Goal: Book appointment/travel/reservation

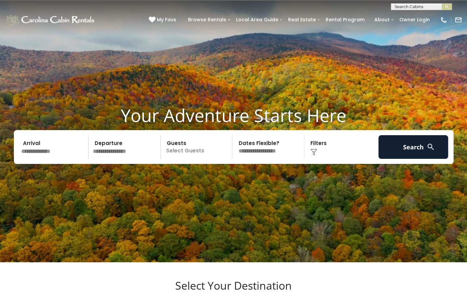
click at [191, 152] on p "Select Guests" at bounding box center [198, 147] width 70 height 24
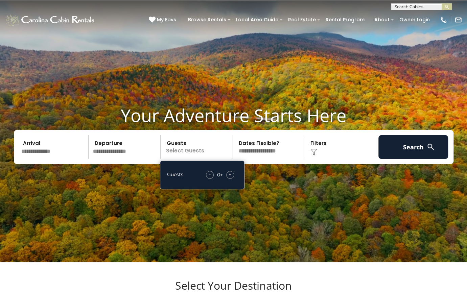
click at [230, 175] on span "+" at bounding box center [230, 174] width 3 height 7
click at [233, 116] on h1 "Your Adventure Starts Here" at bounding box center [233, 115] width 457 height 21
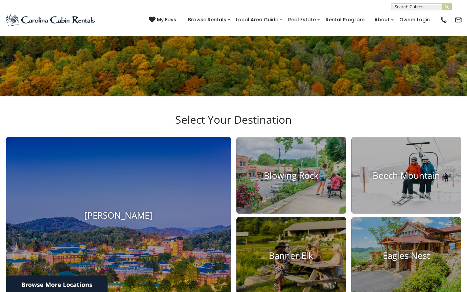
scroll to position [203, 0]
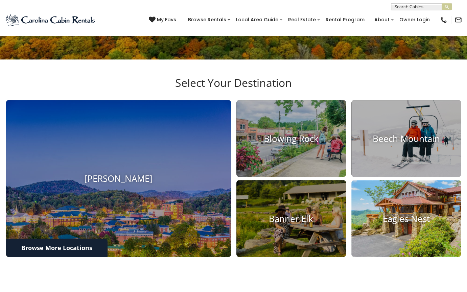
click at [414, 221] on h4 "Eagles Nest" at bounding box center [407, 218] width 110 height 10
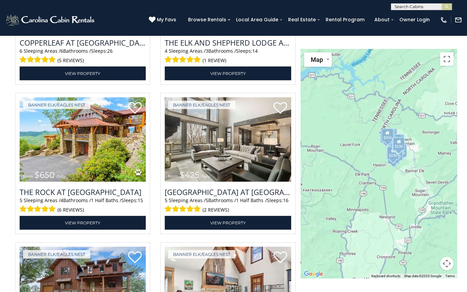
scroll to position [914, 0]
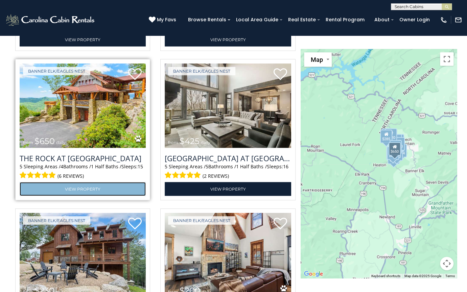
click at [90, 196] on link "View Property" at bounding box center [83, 189] width 126 height 14
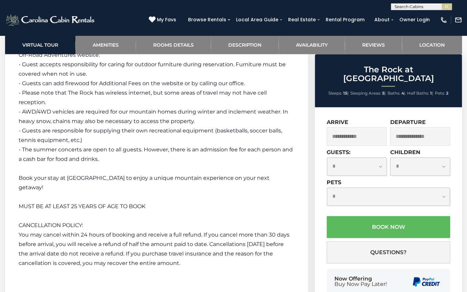
scroll to position [1895, 0]
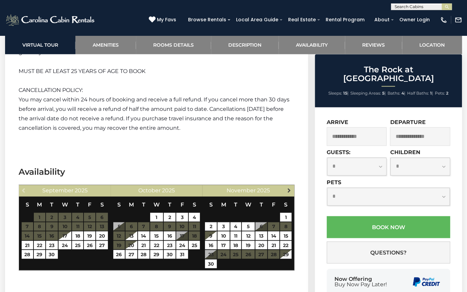
click at [290, 188] on span "Next" at bounding box center [289, 190] width 5 height 5
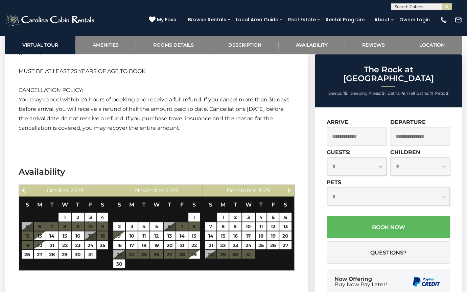
click at [290, 188] on span "Next" at bounding box center [289, 190] width 5 height 5
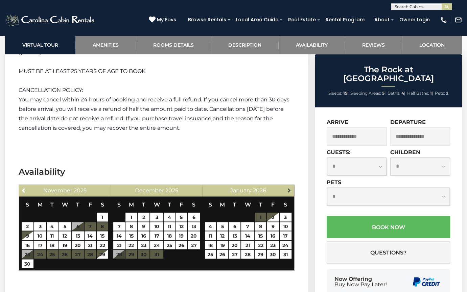
click at [289, 188] on span "Next" at bounding box center [289, 190] width 5 height 5
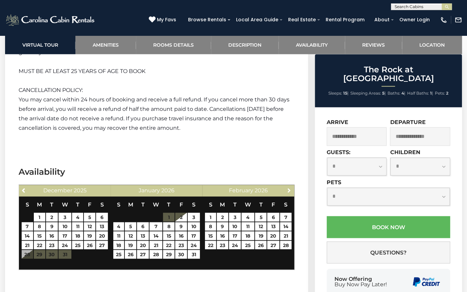
click at [289, 188] on span "Next" at bounding box center [289, 190] width 5 height 5
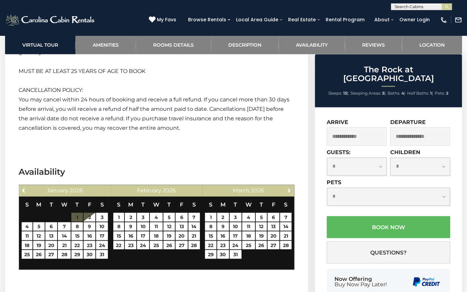
click at [289, 188] on span "Next" at bounding box center [289, 190] width 5 height 5
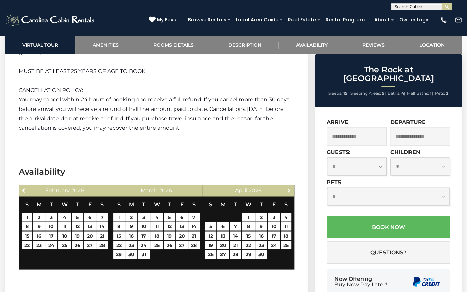
click at [289, 188] on span "Next" at bounding box center [289, 190] width 5 height 5
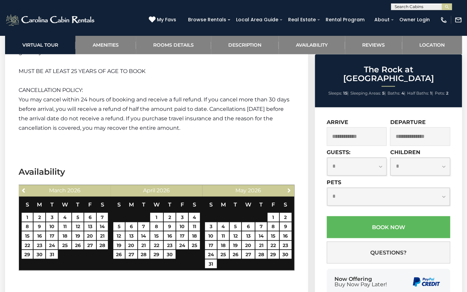
click at [289, 188] on span "Next" at bounding box center [289, 190] width 5 height 5
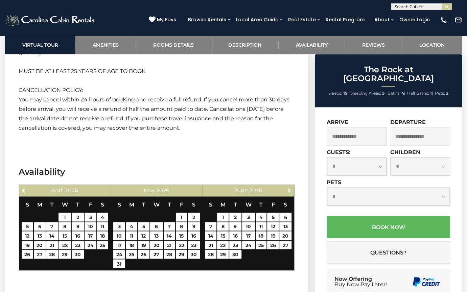
click at [289, 188] on span "Next" at bounding box center [289, 190] width 5 height 5
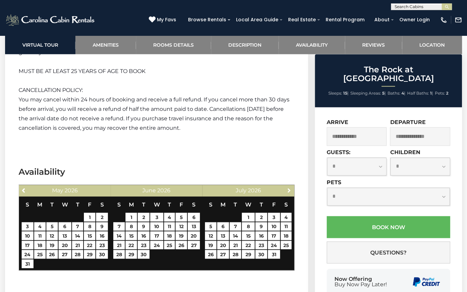
click at [289, 188] on span "Next" at bounding box center [289, 190] width 5 height 5
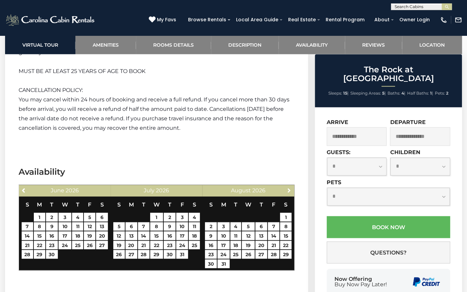
click at [289, 188] on span "Next" at bounding box center [289, 190] width 5 height 5
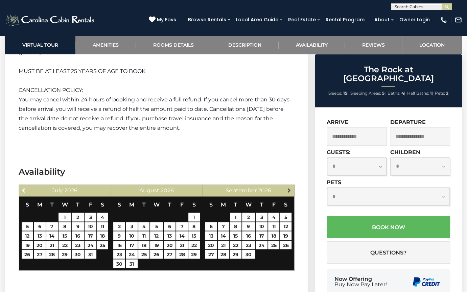
click at [290, 188] on span "Next" at bounding box center [289, 190] width 5 height 5
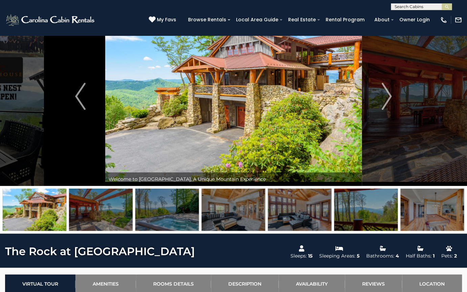
scroll to position [0, 0]
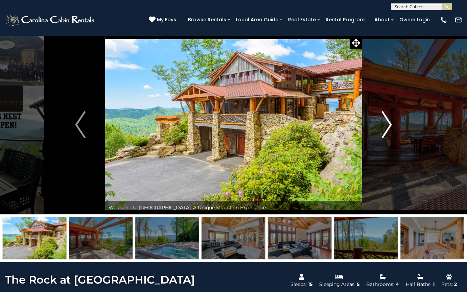
click at [388, 126] on img "Next" at bounding box center [387, 124] width 10 height 27
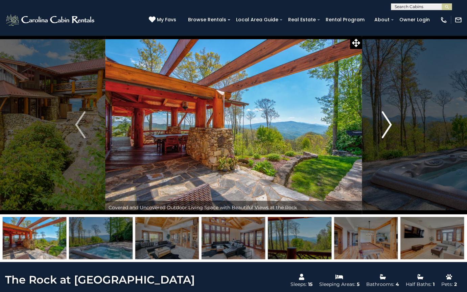
click at [388, 125] on img "Next" at bounding box center [387, 124] width 10 height 27
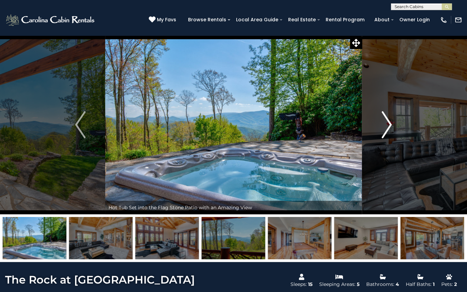
click at [388, 126] on img "Next" at bounding box center [387, 124] width 10 height 27
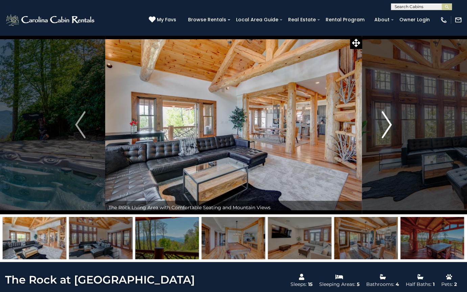
click at [388, 126] on img "Next" at bounding box center [387, 124] width 10 height 27
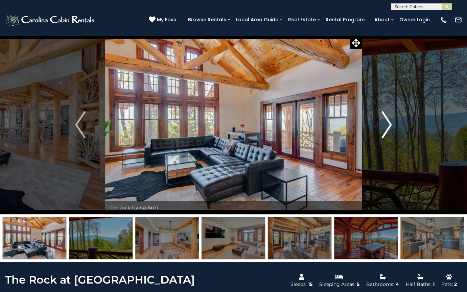
click at [388, 126] on img "Next" at bounding box center [387, 124] width 10 height 27
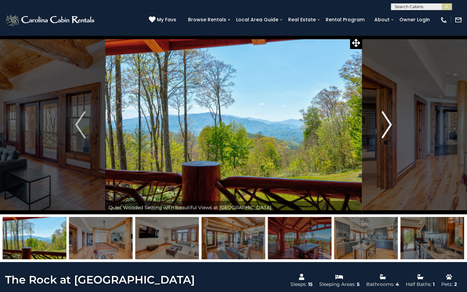
click at [388, 126] on img "Next" at bounding box center [387, 124] width 10 height 27
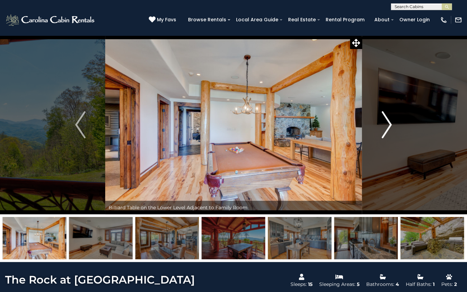
click at [388, 126] on img "Next" at bounding box center [387, 124] width 10 height 27
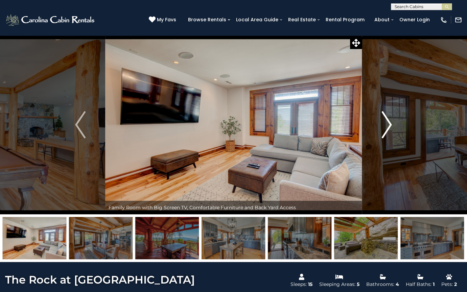
click at [388, 126] on img "Next" at bounding box center [387, 124] width 10 height 27
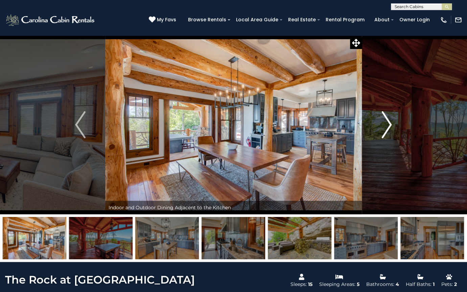
click at [388, 126] on img "Next" at bounding box center [387, 124] width 10 height 27
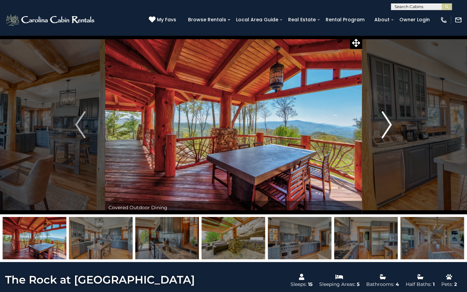
click at [388, 127] on img "Next" at bounding box center [387, 124] width 10 height 27
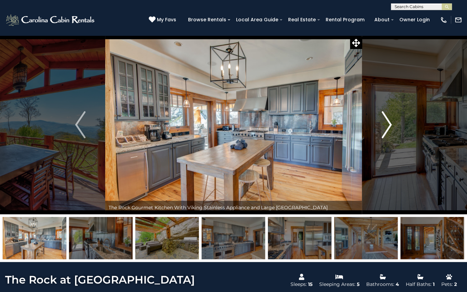
click at [388, 127] on img "Next" at bounding box center [387, 124] width 10 height 27
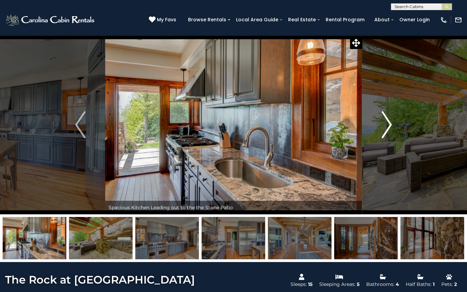
click at [388, 127] on img "Next" at bounding box center [387, 124] width 10 height 27
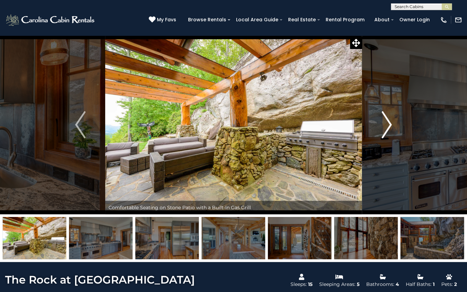
click at [388, 127] on img "Next" at bounding box center [387, 124] width 10 height 27
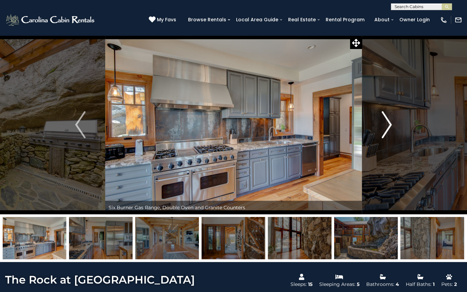
click at [388, 127] on img "Next" at bounding box center [387, 124] width 10 height 27
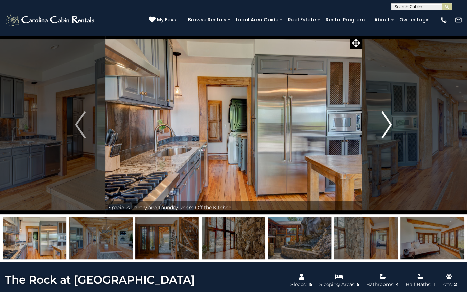
click at [388, 127] on img "Next" at bounding box center [387, 124] width 10 height 27
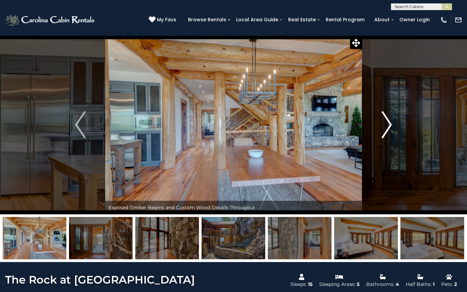
click at [388, 127] on img "Next" at bounding box center [387, 124] width 10 height 27
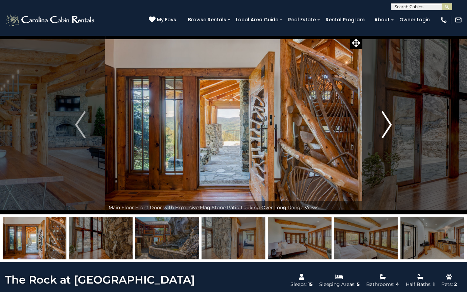
click at [388, 127] on img "Next" at bounding box center [387, 124] width 10 height 27
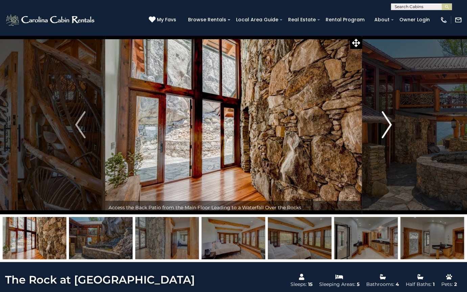
click at [388, 127] on img "Next" at bounding box center [387, 124] width 10 height 27
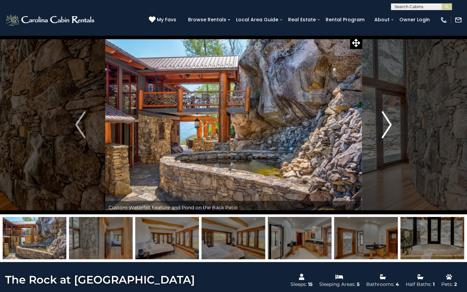
click at [388, 127] on img "Next" at bounding box center [387, 124] width 10 height 27
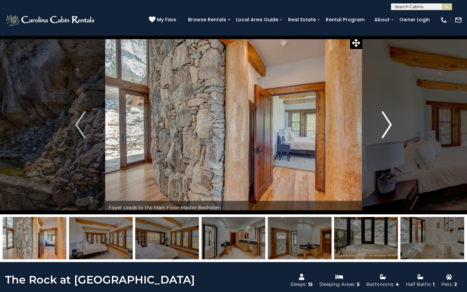
click at [388, 127] on img "Next" at bounding box center [387, 124] width 10 height 27
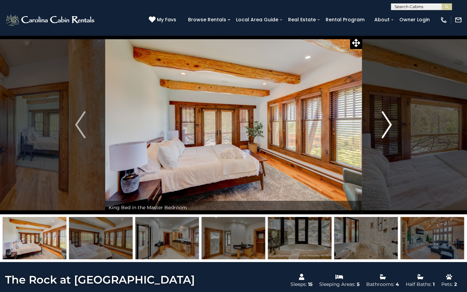
click at [388, 127] on img "Next" at bounding box center [387, 124] width 10 height 27
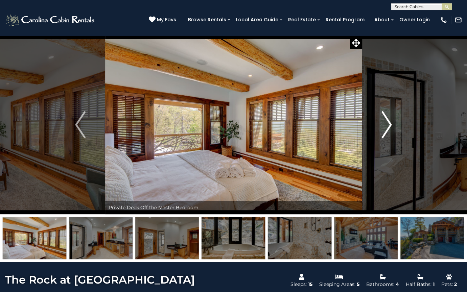
click at [388, 127] on img "Next" at bounding box center [387, 124] width 10 height 27
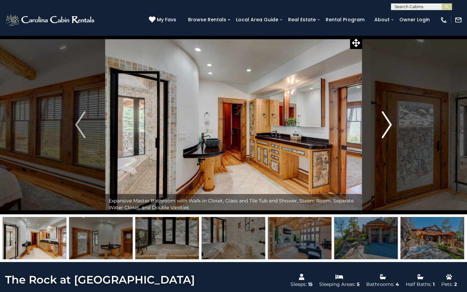
click at [388, 127] on img "Next" at bounding box center [387, 124] width 10 height 27
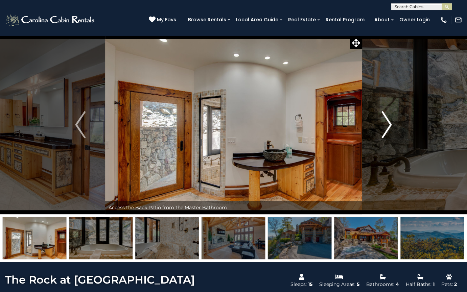
click at [388, 127] on img "Next" at bounding box center [387, 124] width 10 height 27
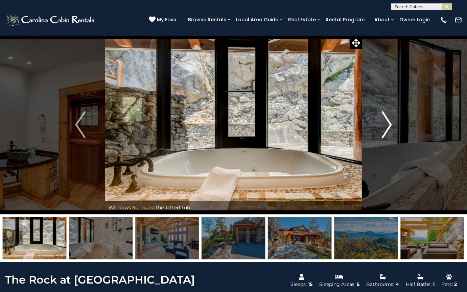
click at [388, 127] on img "Next" at bounding box center [387, 124] width 10 height 27
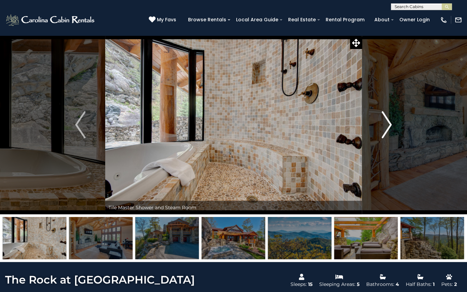
click at [388, 127] on img "Next" at bounding box center [387, 124] width 10 height 27
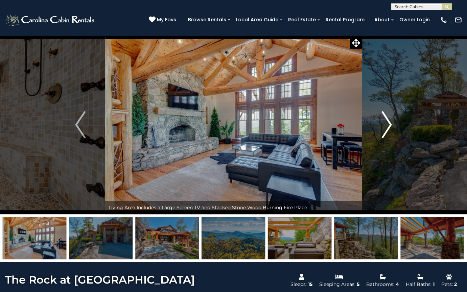
click at [388, 127] on img "Next" at bounding box center [387, 124] width 10 height 27
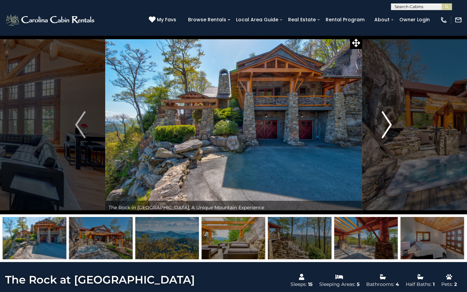
click at [388, 127] on img "Next" at bounding box center [387, 124] width 10 height 27
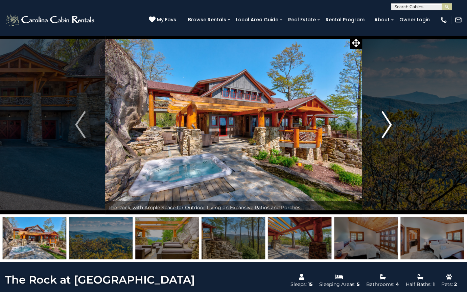
click at [388, 127] on img "Next" at bounding box center [387, 124] width 10 height 27
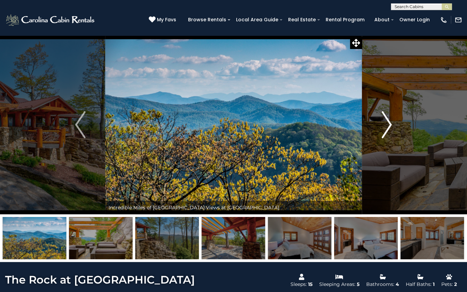
click at [390, 126] on img "Next" at bounding box center [387, 124] width 10 height 27
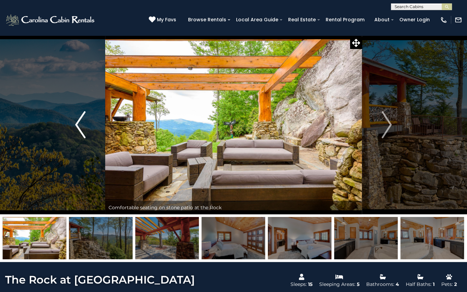
click at [76, 125] on img "Previous" at bounding box center [80, 124] width 10 height 27
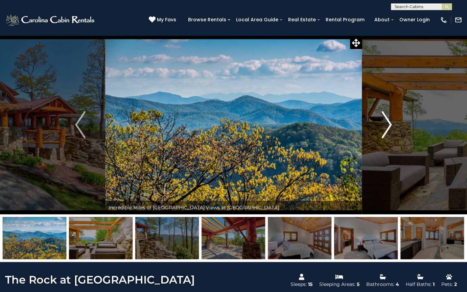
click at [391, 123] on img "Next" at bounding box center [387, 124] width 10 height 27
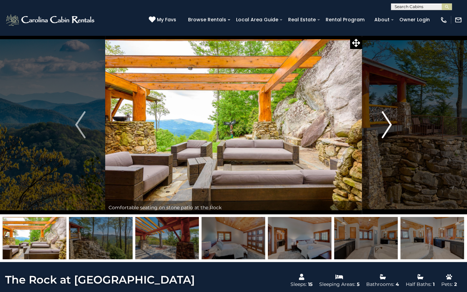
click at [390, 127] on img "Next" at bounding box center [387, 124] width 10 height 27
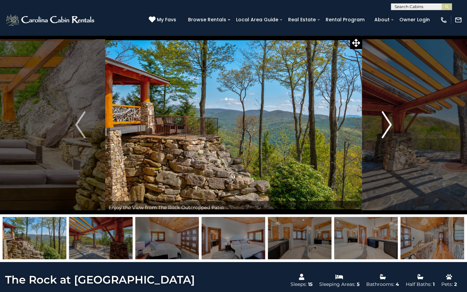
click at [390, 125] on img "Next" at bounding box center [387, 124] width 10 height 27
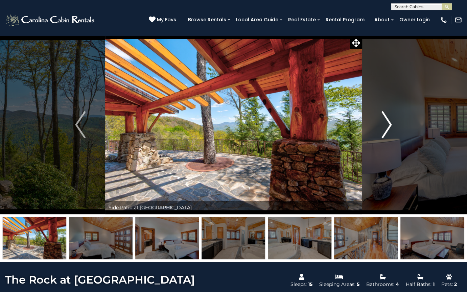
click at [390, 125] on img "Next" at bounding box center [387, 124] width 10 height 27
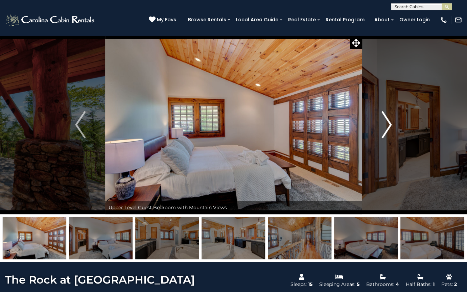
click at [389, 126] on img "Next" at bounding box center [387, 124] width 10 height 27
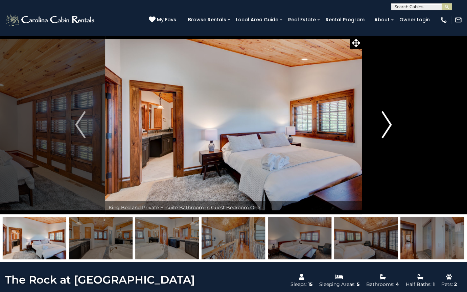
click at [389, 126] on img "Next" at bounding box center [387, 124] width 10 height 27
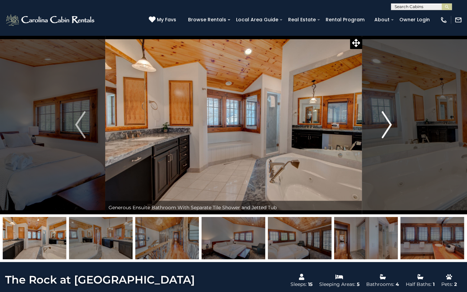
click at [389, 126] on img "Next" at bounding box center [387, 124] width 10 height 27
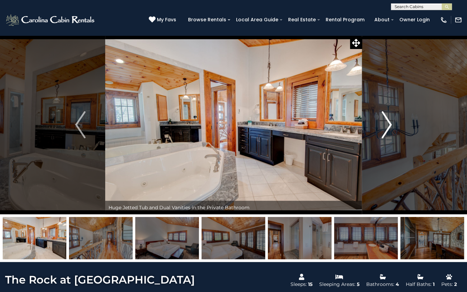
click at [389, 126] on img "Next" at bounding box center [387, 124] width 10 height 27
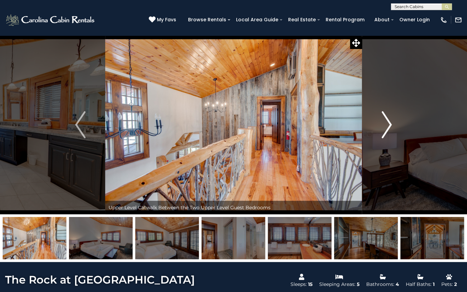
click at [390, 124] on img "Next" at bounding box center [387, 124] width 10 height 27
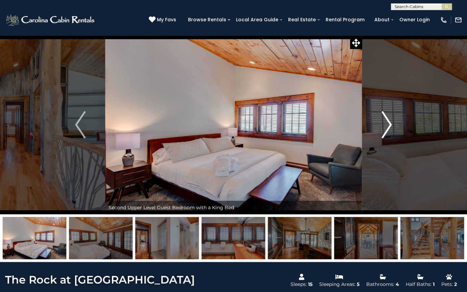
click at [390, 124] on img "Next" at bounding box center [387, 124] width 10 height 27
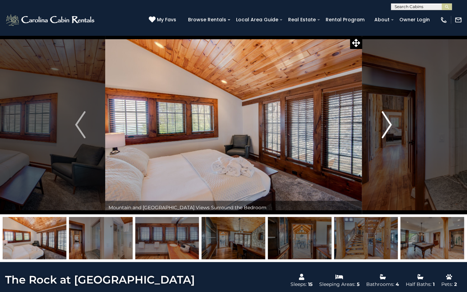
click at [390, 124] on img "Next" at bounding box center [387, 124] width 10 height 27
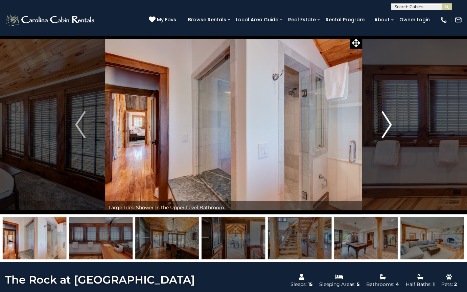
click at [390, 127] on img "Next" at bounding box center [387, 124] width 10 height 27
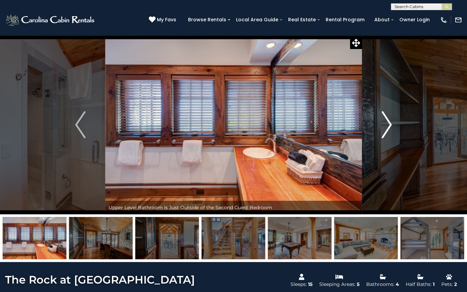
click at [390, 127] on img "Next" at bounding box center [387, 124] width 10 height 27
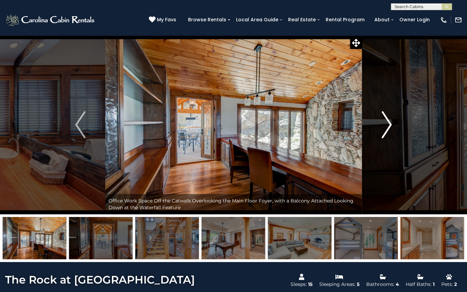
click at [390, 127] on img "Next" at bounding box center [387, 124] width 10 height 27
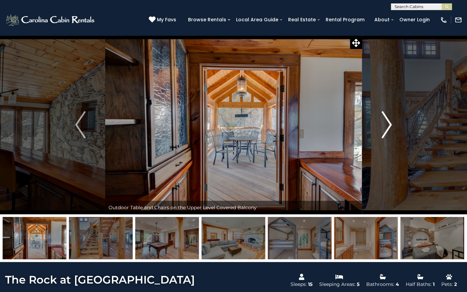
click at [390, 127] on img "Next" at bounding box center [387, 124] width 10 height 27
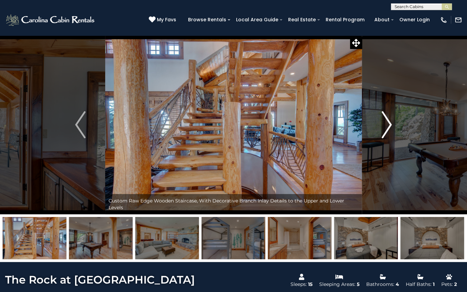
click at [390, 127] on img "Next" at bounding box center [387, 124] width 10 height 27
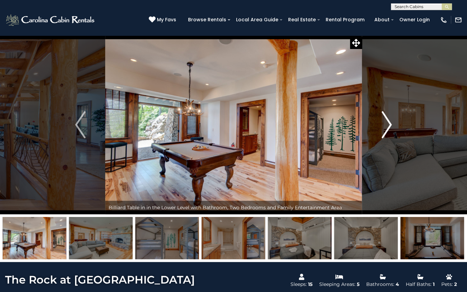
click at [390, 127] on img "Next" at bounding box center [387, 124] width 10 height 27
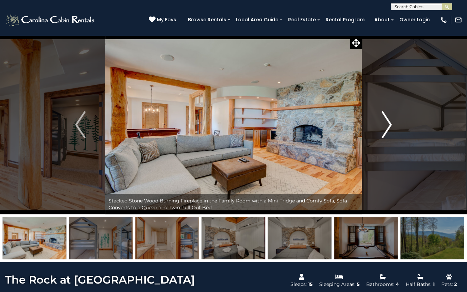
click at [390, 127] on img "Next" at bounding box center [387, 124] width 10 height 27
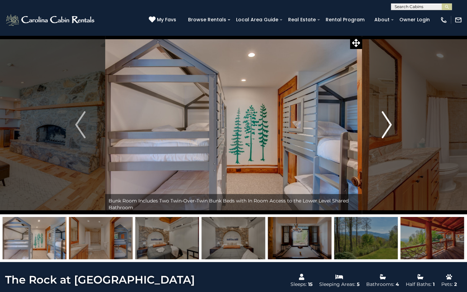
click at [390, 127] on img "Next" at bounding box center [387, 124] width 10 height 27
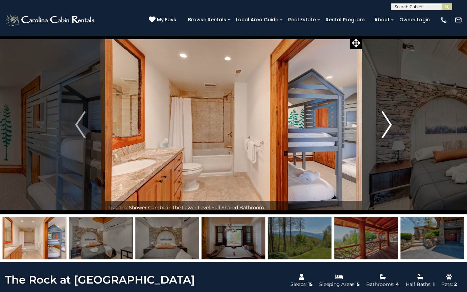
click at [390, 127] on img "Next" at bounding box center [387, 124] width 10 height 27
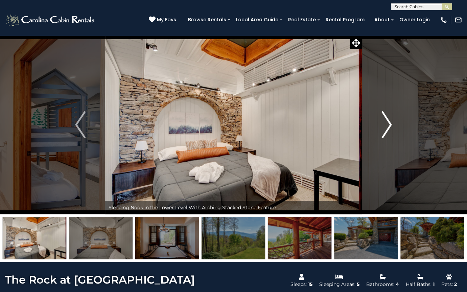
click at [390, 127] on img "Next" at bounding box center [387, 124] width 10 height 27
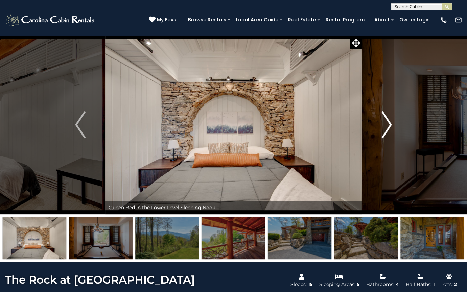
click at [390, 127] on img "Next" at bounding box center [387, 124] width 10 height 27
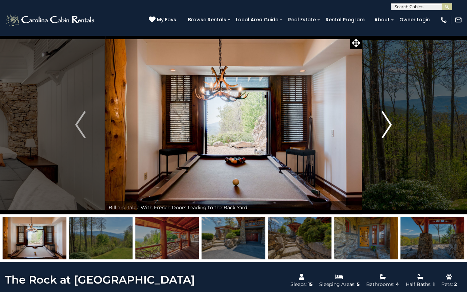
click at [390, 127] on img "Next" at bounding box center [387, 124] width 10 height 27
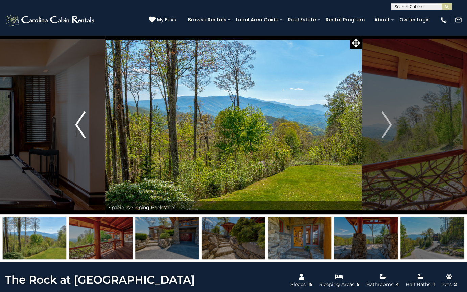
click at [78, 127] on img "Previous" at bounding box center [80, 124] width 10 height 27
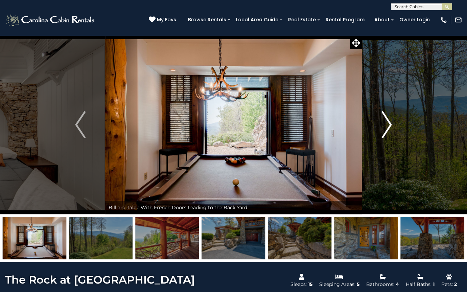
click at [390, 127] on img "Next" at bounding box center [387, 124] width 10 height 27
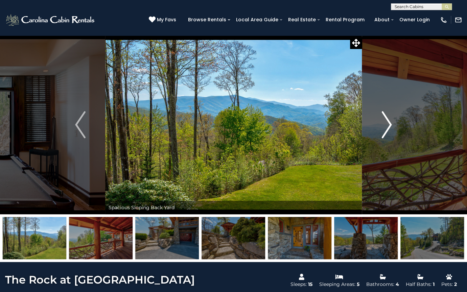
click at [390, 127] on img "Next" at bounding box center [387, 124] width 10 height 27
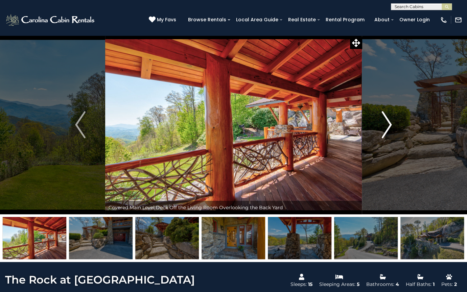
click at [388, 127] on img "Next" at bounding box center [387, 124] width 10 height 27
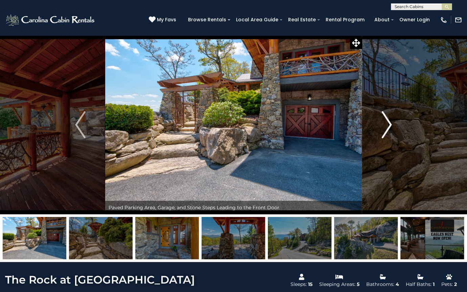
click at [388, 126] on img "Next" at bounding box center [387, 124] width 10 height 27
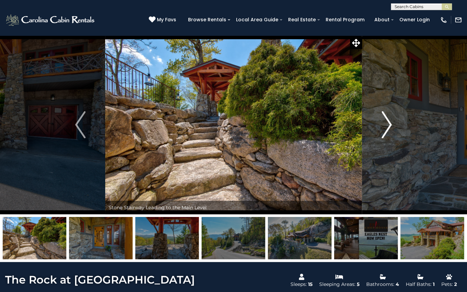
click at [389, 126] on img "Next" at bounding box center [387, 124] width 10 height 27
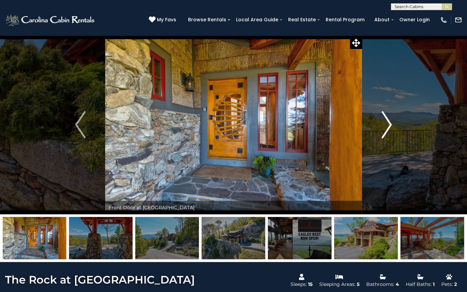
click at [389, 126] on img "Next" at bounding box center [387, 124] width 10 height 27
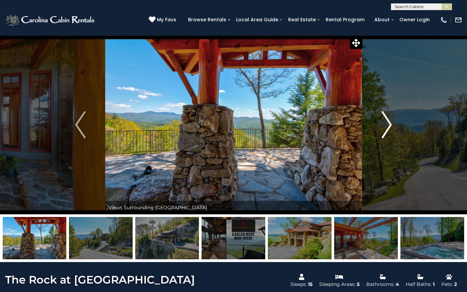
click at [390, 126] on img "Next" at bounding box center [387, 124] width 10 height 27
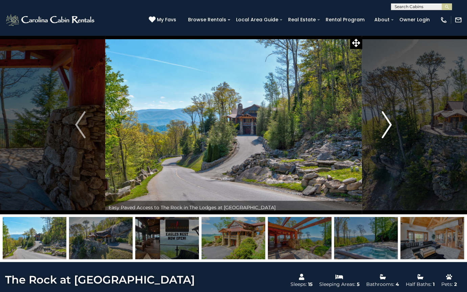
click at [390, 126] on img "Next" at bounding box center [387, 124] width 10 height 27
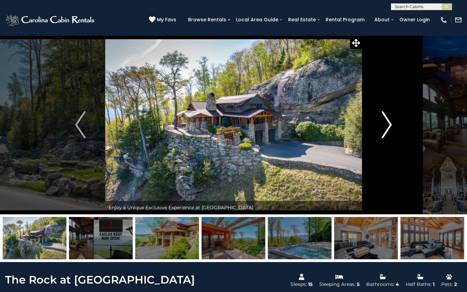
click at [390, 126] on img "Next" at bounding box center [387, 124] width 10 height 27
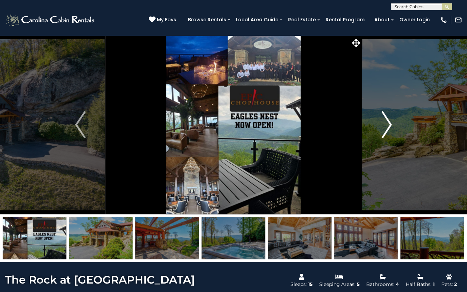
click at [390, 126] on img "Next" at bounding box center [387, 124] width 10 height 27
